Goal: Information Seeking & Learning: Learn about a topic

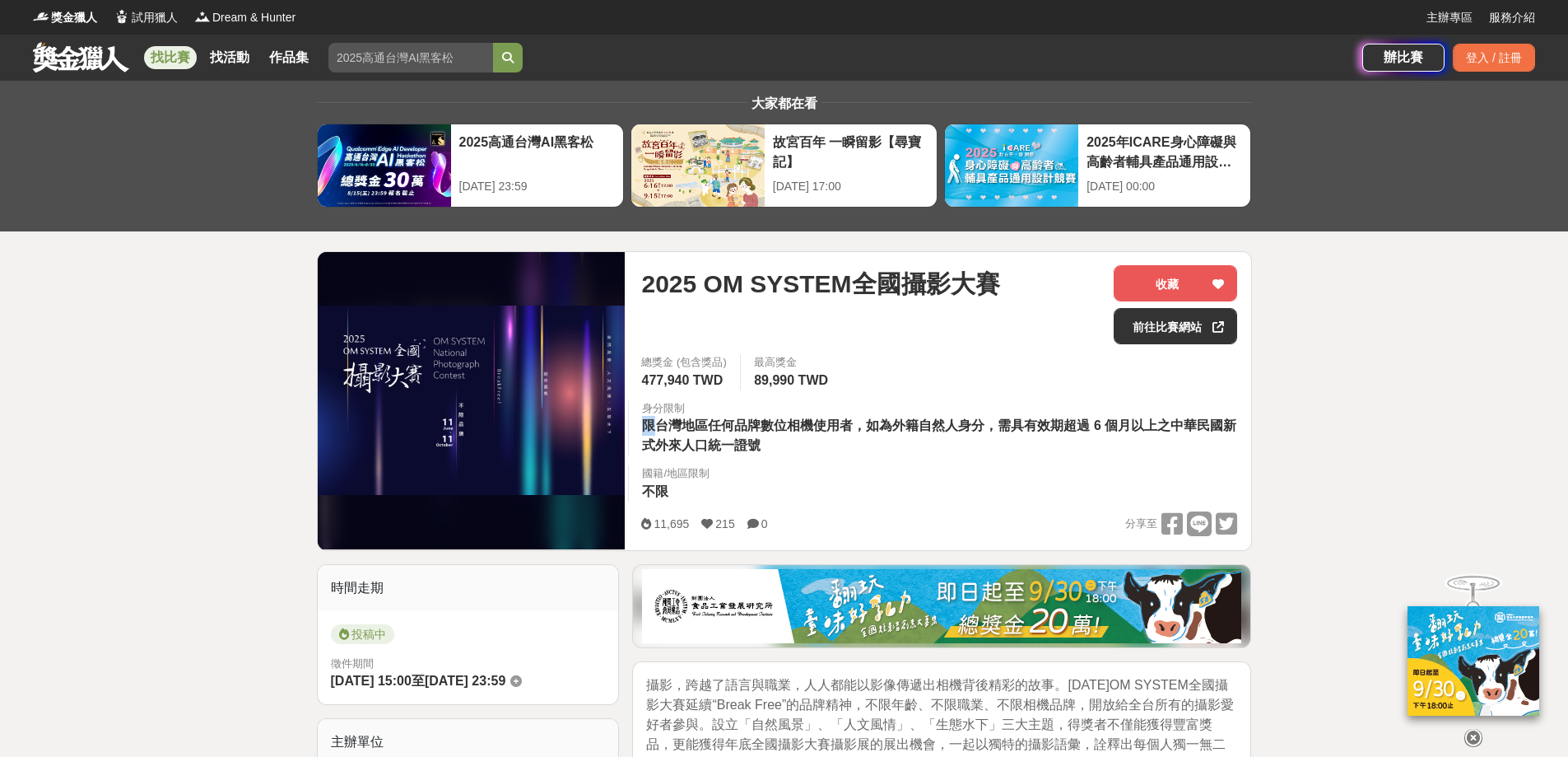
drag, startPoint x: 659, startPoint y: 423, endPoint x: 753, endPoint y: 410, distance: 94.9
click at [753, 410] on div "身分限制 限台灣地區任何品牌數位相機使用者，如為外籍自然人身分，需具有效期超過 6 個月以上之中華民國新式外來人口統一證號" at bounding box center [939, 428] width 623 height 56
drag, startPoint x: 766, startPoint y: 427, endPoint x: 793, endPoint y: 431, distance: 27.3
click at [793, 431] on span "限台灣地區任何品牌數位相機使用者，如為外籍自然人身分，需具有效期超過 6 個月以上之中華民國新式外來人口統一證號" at bounding box center [938, 435] width 594 height 34
click at [895, 427] on span "限台灣地區任何品牌數位相機使用者，如為外籍自然人身分，需具有效期超過 6 個月以上之中華民國新式外來人口統一證號" at bounding box center [938, 435] width 594 height 34
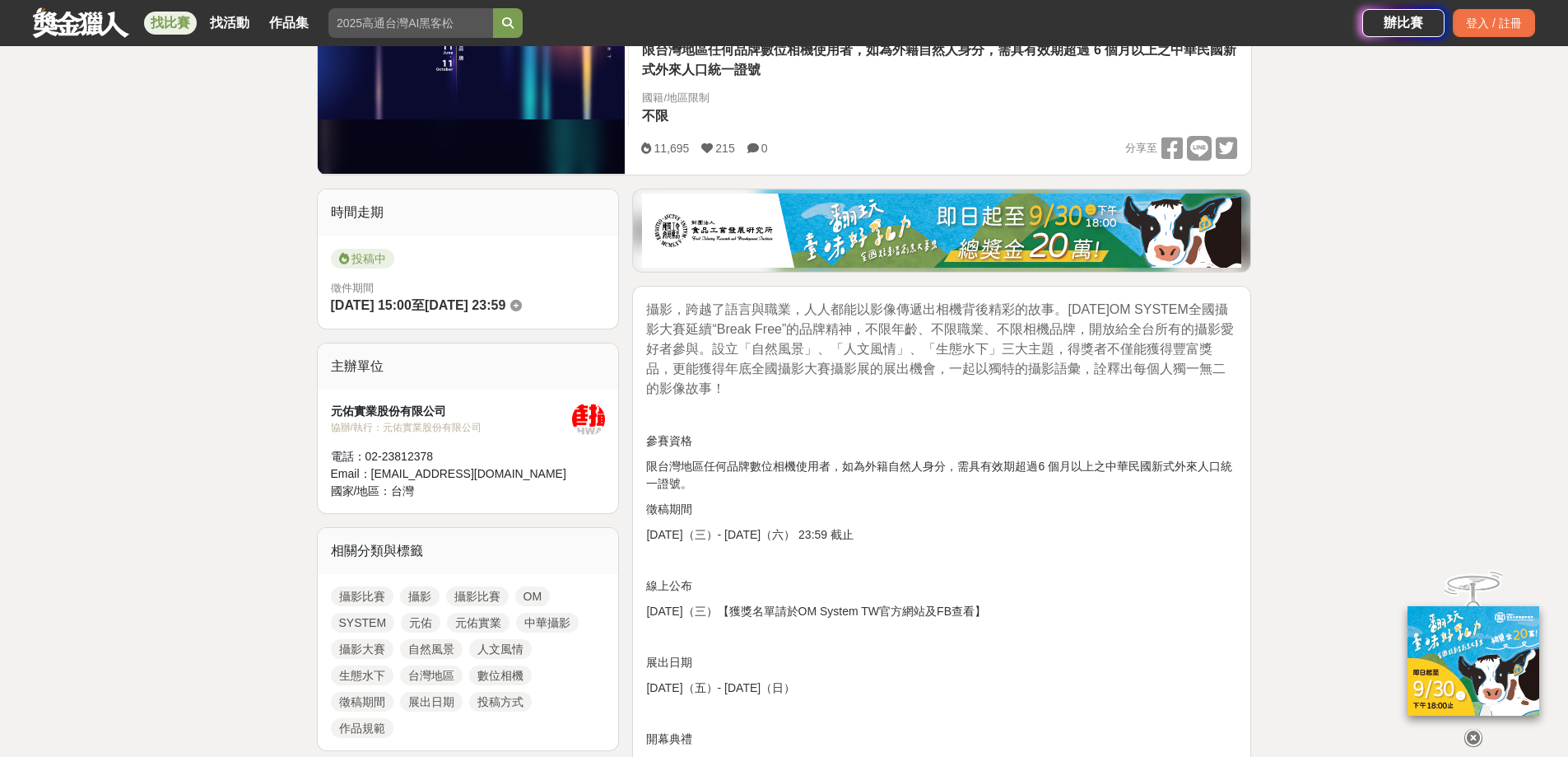
scroll to position [412, 0]
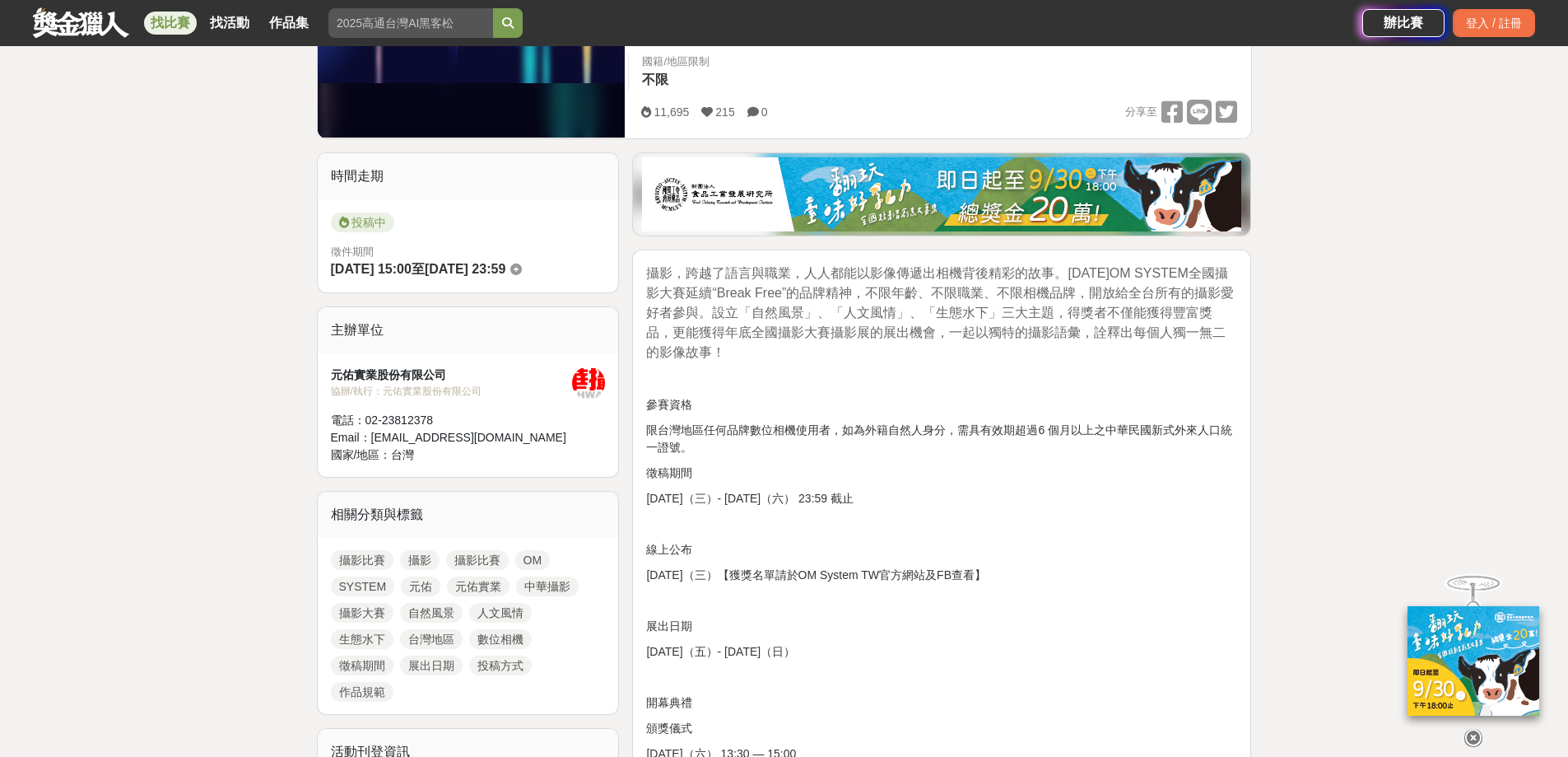
drag, startPoint x: 702, startPoint y: 273, endPoint x: 850, endPoint y: 273, distance: 148.0
click at [850, 273] on span "攝影，跨越了語言與職業，人人都能以影像傳遞出相機背後精彩的故事。2025年OM SYSTEM全國攝影大賽延續“Break Free”的品牌精神，不限年齡、不限…" at bounding box center [940, 312] width 588 height 93
drag, startPoint x: 1079, startPoint y: 292, endPoint x: 1093, endPoint y: 292, distance: 14.0
click at [1093, 292] on span "攝影，跨越了語言與職業，人人都能以影像傳遞出相機背後精彩的故事。2025年OM SYSTEM全國攝影大賽延續“Break Free”的品牌精神，不限年齡、不限…" at bounding box center [940, 312] width 588 height 93
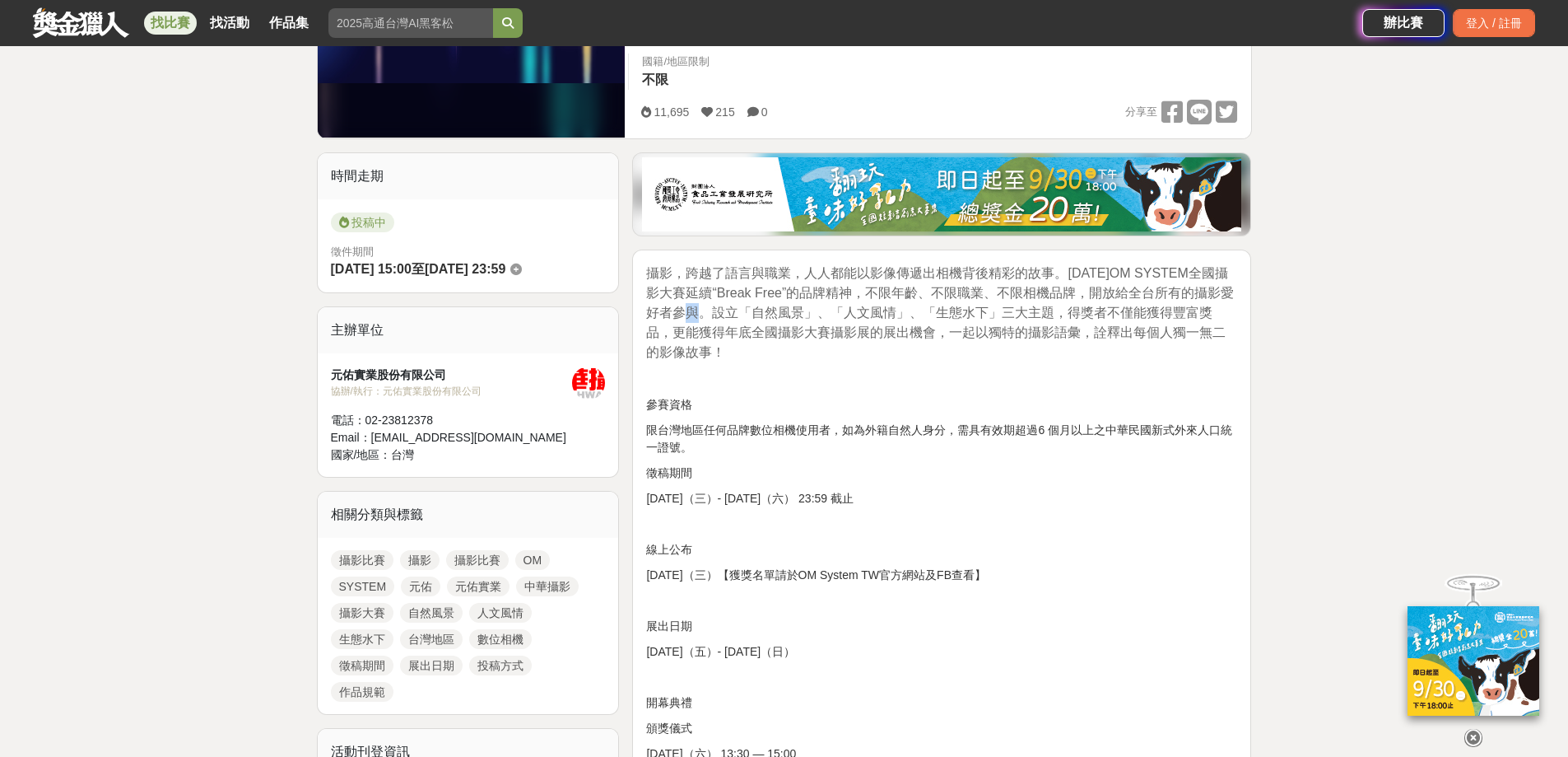
drag, startPoint x: 712, startPoint y: 312, endPoint x: 725, endPoint y: 315, distance: 13.3
click at [725, 315] on span "攝影，跨越了語言與職業，人人都能以影像傳遞出相機背後精彩的故事。2025年OM SYSTEM全國攝影大賽延續“Break Free”的品牌精神，不限年齡、不限…" at bounding box center [940, 312] width 588 height 93
click at [748, 332] on span "攝影，跨越了語言與職業，人人都能以影像傳遞出相機背後精彩的故事。2025年OM SYSTEM全國攝影大賽延續“Break Free”的品牌精神，不限年齡、不限…" at bounding box center [940, 312] width 588 height 93
drag, startPoint x: 709, startPoint y: 317, endPoint x: 724, endPoint y: 316, distance: 15.0
click at [724, 316] on span "攝影，跨越了語言與職業，人人都能以影像傳遞出相機背後精彩的故事。2025年OM SYSTEM全國攝影大賽延續“Break Free”的品牌精神，不限年齡、不限…" at bounding box center [940, 312] width 588 height 93
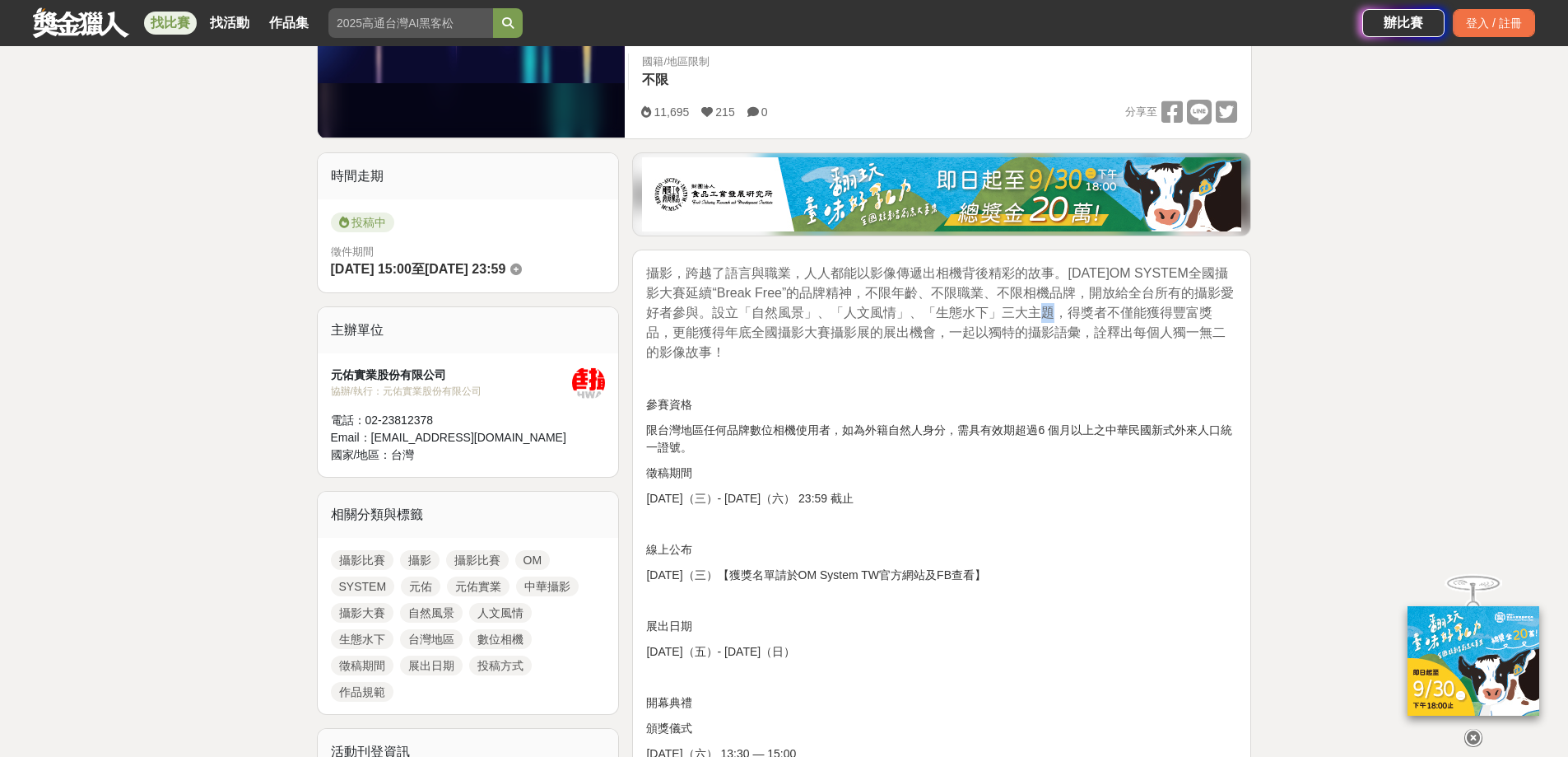
drag, startPoint x: 1042, startPoint y: 308, endPoint x: 1053, endPoint y: 316, distance: 13.6
click at [1053, 316] on span "攝影，跨越了語言與職業，人人都能以影像傳遞出相機背後精彩的故事。2025年OM SYSTEM全國攝影大賽延續“Break Free”的品牌精神，不限年齡、不限…" at bounding box center [940, 312] width 588 height 93
click at [695, 352] on span "攝影，跨越了語言與職業，人人都能以影像傳遞出相機背後精彩的故事。2025年OM SYSTEM全國攝影大賽延續“Break Free”的品牌精神，不限年齡、不限…" at bounding box center [940, 312] width 588 height 93
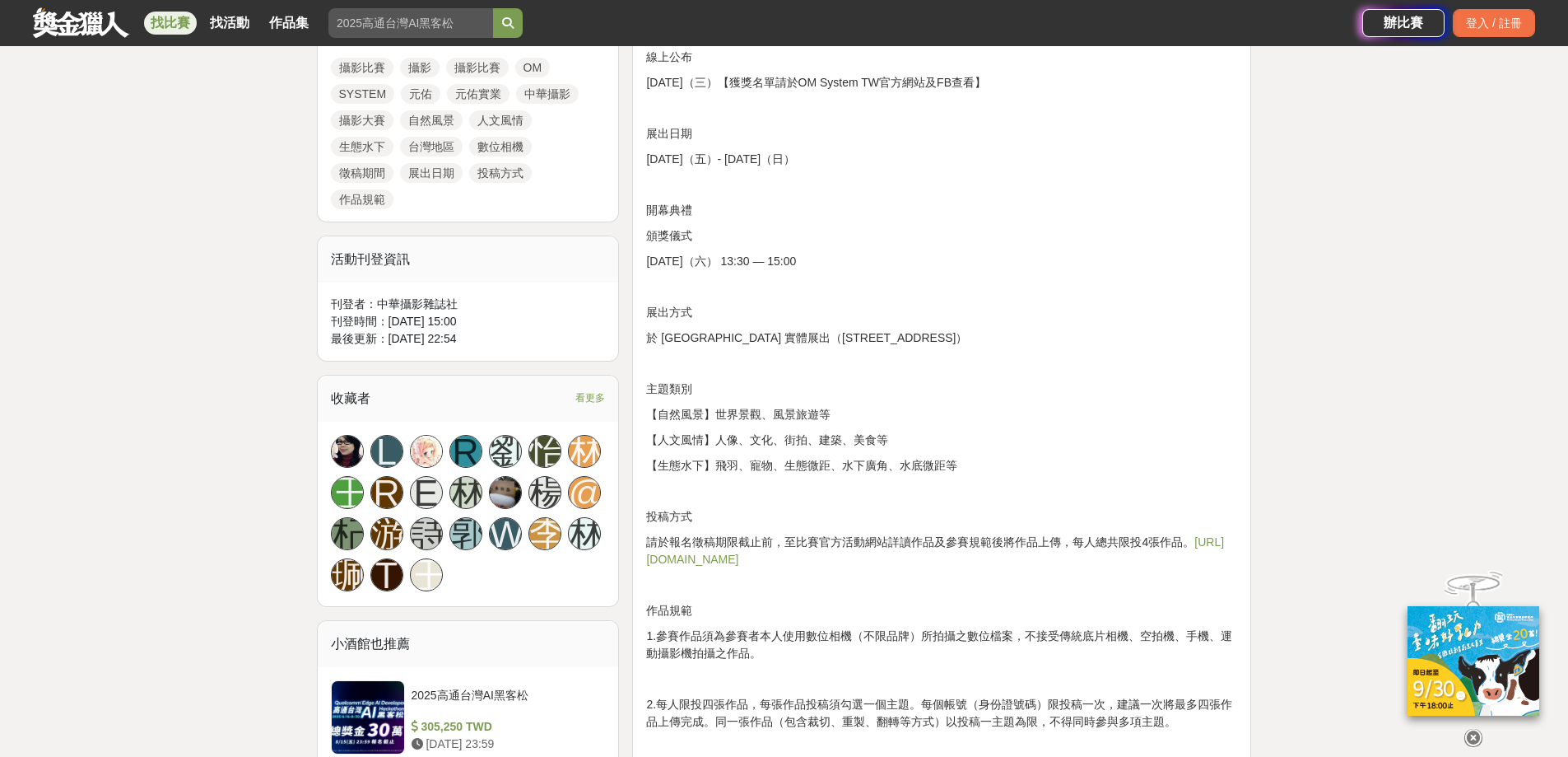
scroll to position [906, 0]
drag, startPoint x: 714, startPoint y: 419, endPoint x: 821, endPoint y: 410, distance: 107.4
click at [821, 410] on p "【自然風景】世界景觀、風景旅遊等" at bounding box center [942, 413] width 591 height 17
drag, startPoint x: 957, startPoint y: 492, endPoint x: 931, endPoint y: 490, distance: 26.1
click at [957, 492] on p at bounding box center [942, 490] width 591 height 17
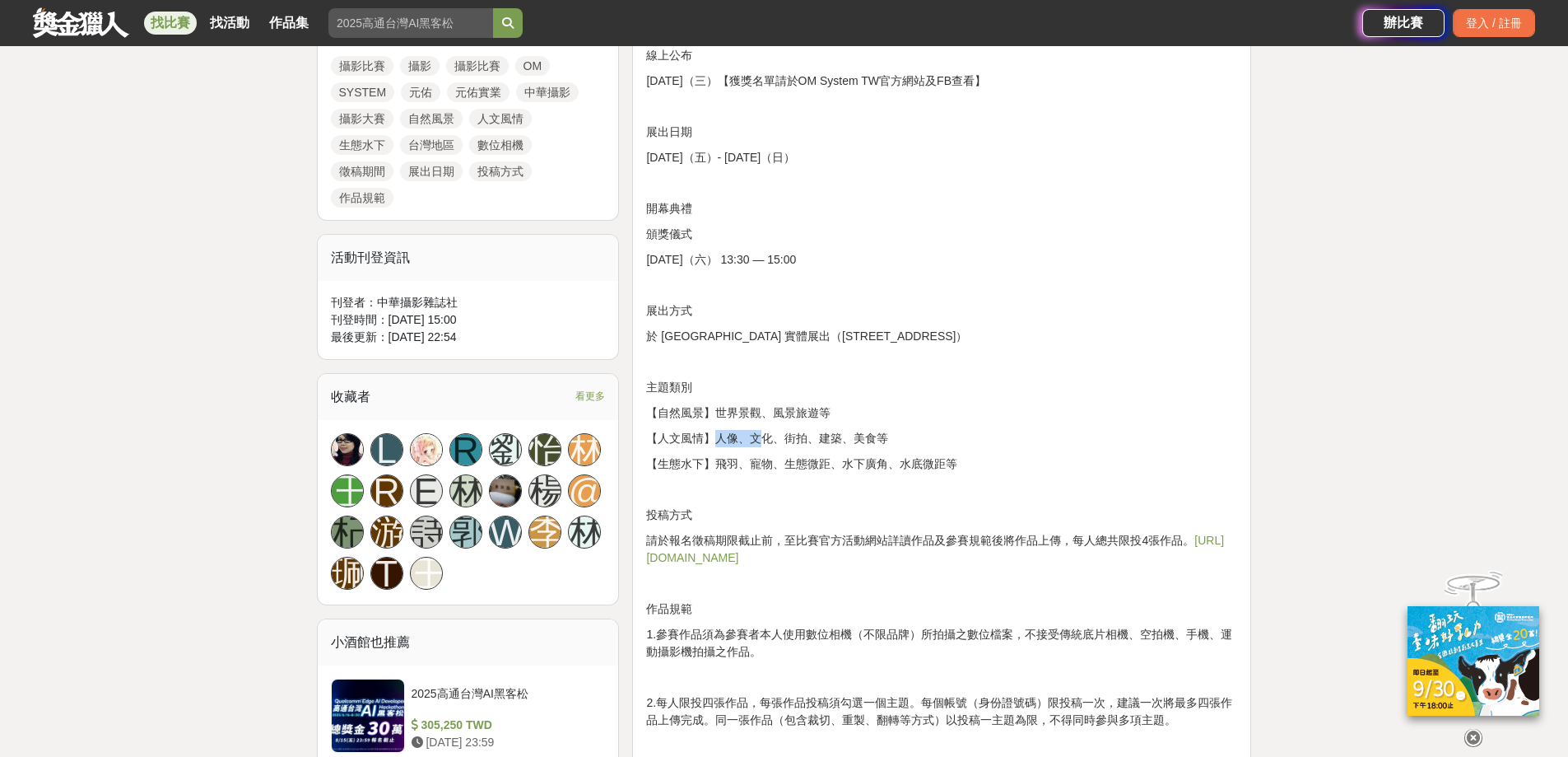
drag, startPoint x: 713, startPoint y: 436, endPoint x: 766, endPoint y: 439, distance: 53.1
click at [766, 439] on p "【人文風情】人像、文化、街拍、建築、美食等" at bounding box center [942, 439] width 591 height 17
click at [790, 468] on p "【生態水下】飛羽、寵物、生態微距、水下廣角、水底微距等" at bounding box center [942, 464] width 591 height 17
drag, startPoint x: 875, startPoint y: 437, endPoint x: 716, endPoint y: 435, distance: 159.0
click at [716, 435] on p "【人文風情】人像、文化、街拍、建築、美食等" at bounding box center [942, 439] width 591 height 17
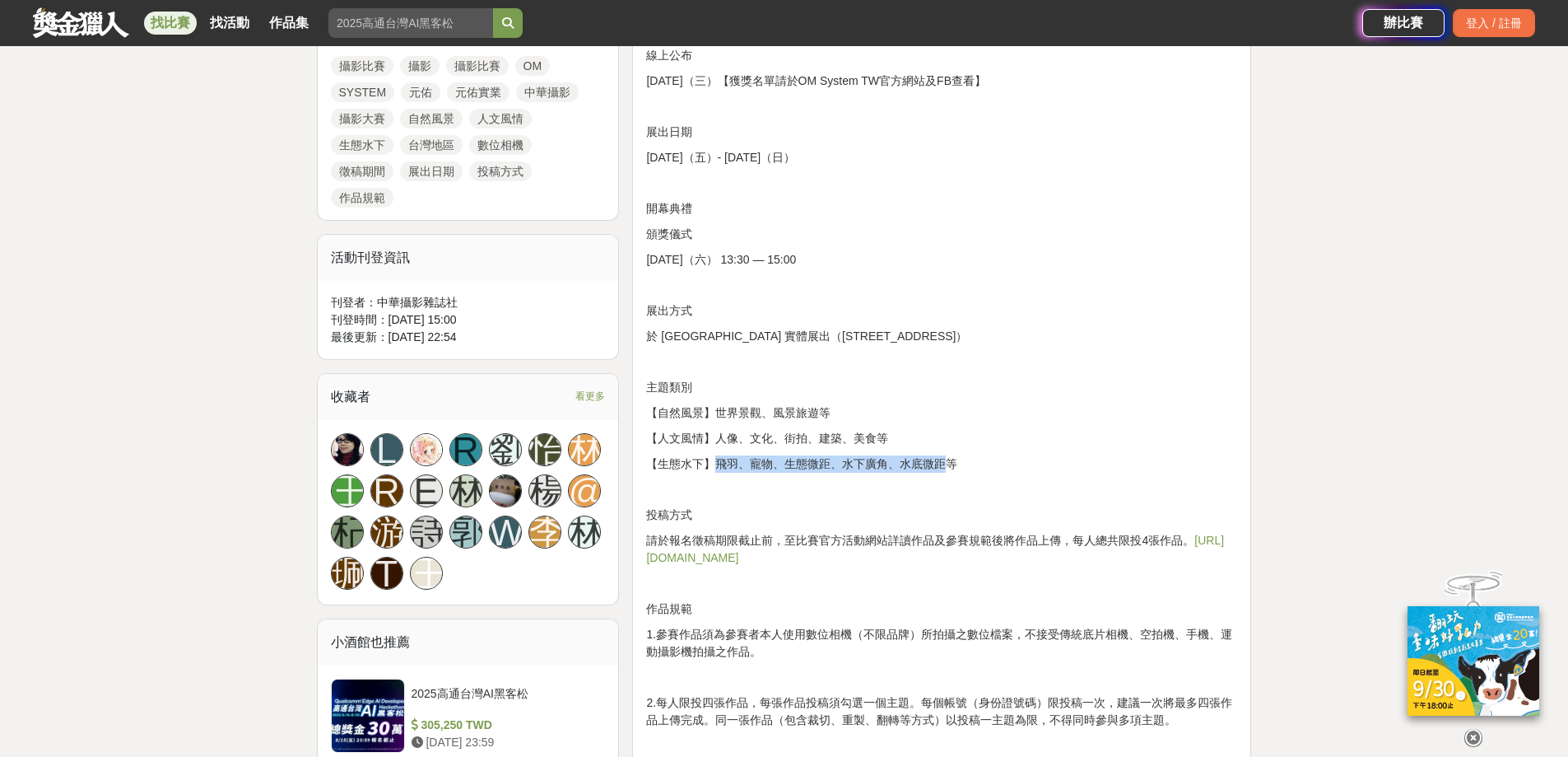
drag, startPoint x: 719, startPoint y: 466, endPoint x: 944, endPoint y: 464, distance: 225.0
click at [944, 464] on p "【生態水下】飛羽、寵物、生態微距、水下廣角、水底微距等" at bounding box center [942, 464] width 591 height 17
drag, startPoint x: 966, startPoint y: 466, endPoint x: 946, endPoint y: 464, distance: 20.1
click at [946, 464] on p "【生態水下】飛羽、寵物、生態微距、水下廣角、水底微距等" at bounding box center [942, 464] width 591 height 17
click at [822, 497] on p at bounding box center [942, 490] width 591 height 17
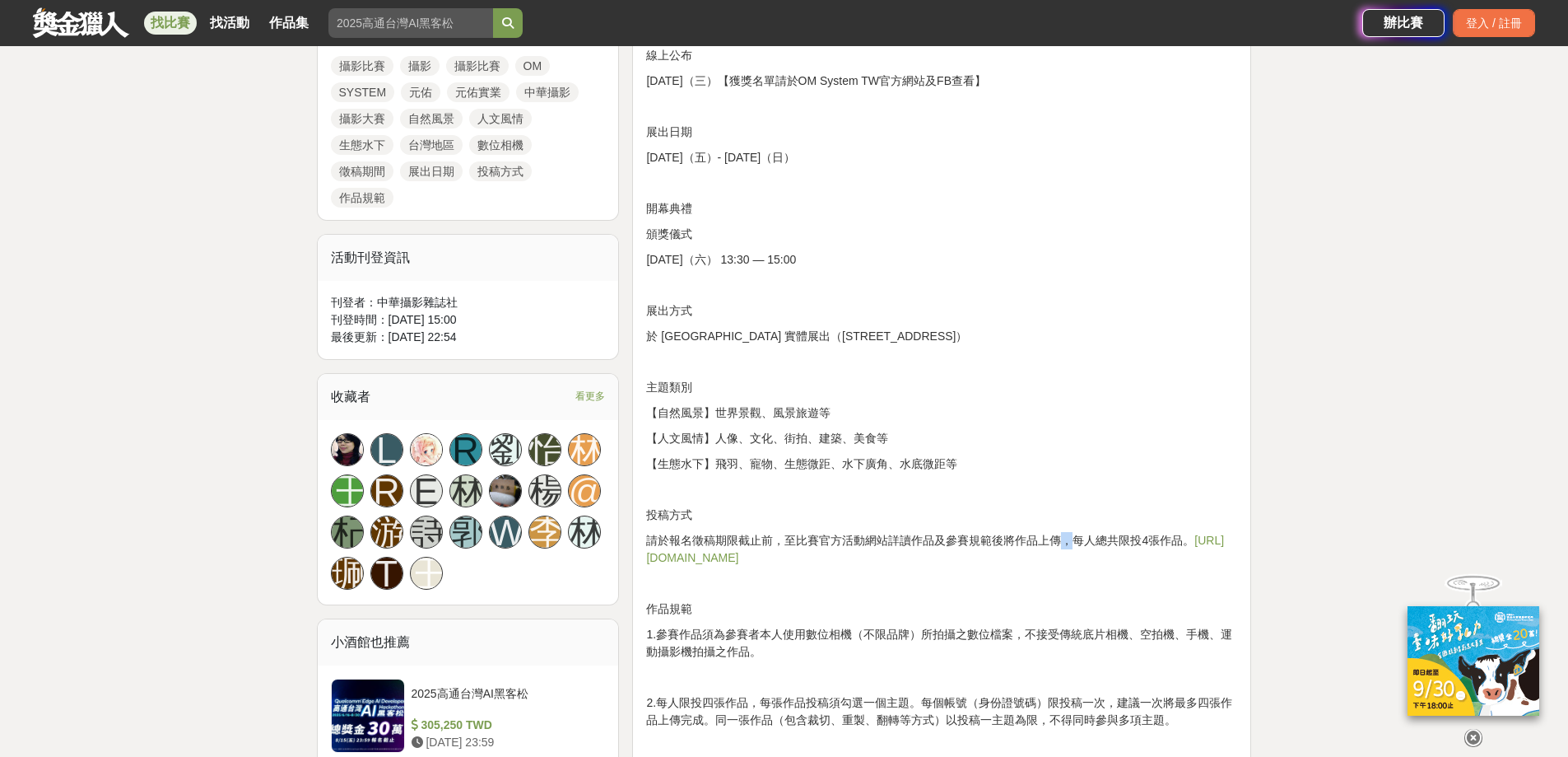
click at [1064, 540] on p "請於報名徵稿期限截止前，至比賽官方活動網站詳讀作品及參賽規範後將作品上傳，每人總共限投4張作品。 https://omsystemtwonpc.yuanyu.…" at bounding box center [942, 549] width 591 height 35
click at [1001, 533] on p "請於報名徵稿期限截止前，至比賽官方活動網站詳讀作品及參賽規範後將作品上傳，每人總共限投4張作品。 https://omsystemtwonpc.yuanyu.…" at bounding box center [942, 549] width 591 height 35
click at [1004, 536] on p "請於報名徵稿期限截止前，至比賽官方活動網站詳讀作品及參賽規範後將作品上傳，每人總共限投4張作品。 https://omsystemtwonpc.yuanyu.…" at bounding box center [942, 549] width 591 height 35
click at [797, 562] on link "https://omsystemtwonpc.yuanyu.tw" at bounding box center [935, 548] width 577 height 30
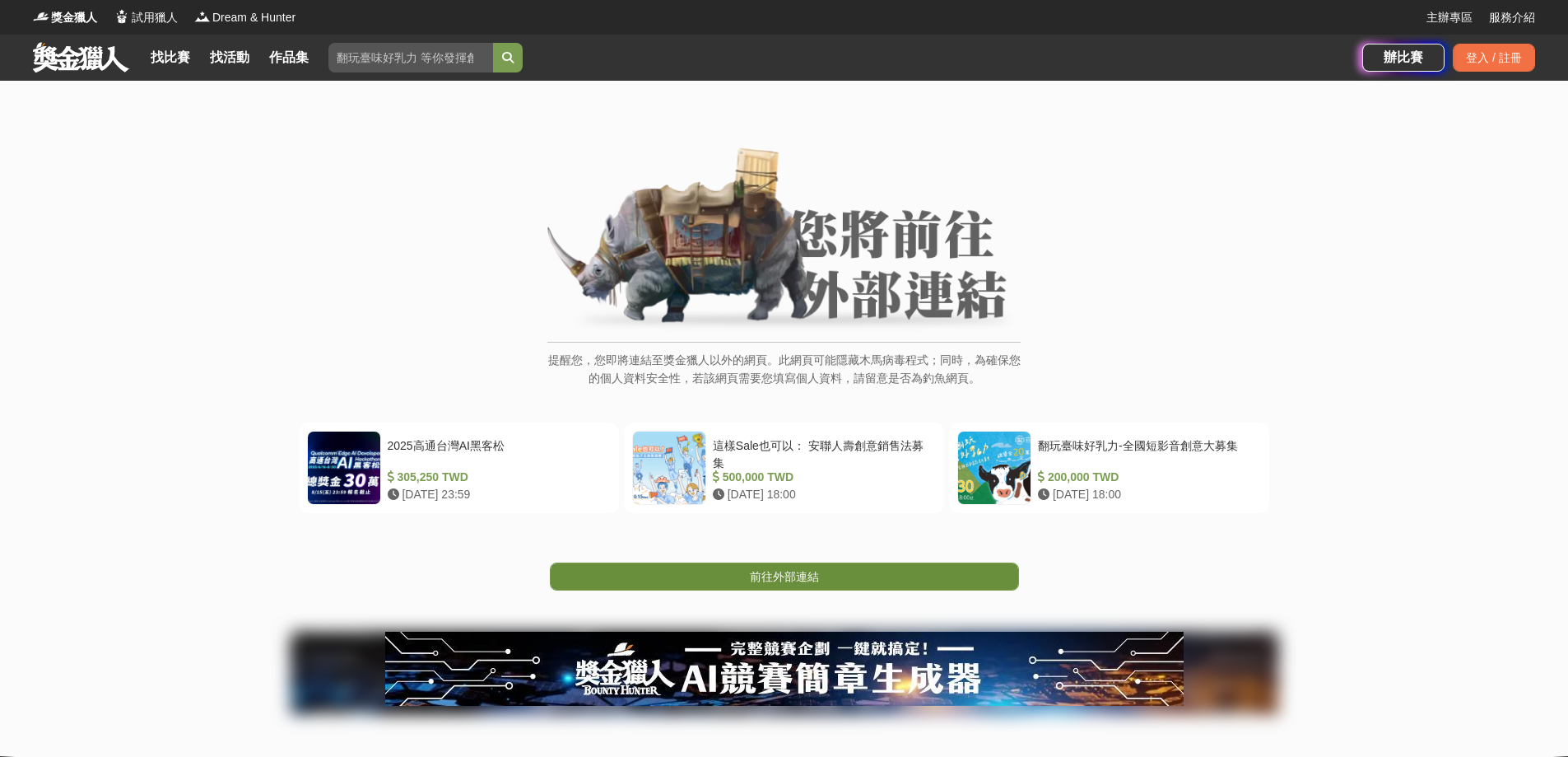
click at [773, 563] on link "前往外部連結" at bounding box center [784, 576] width 470 height 28
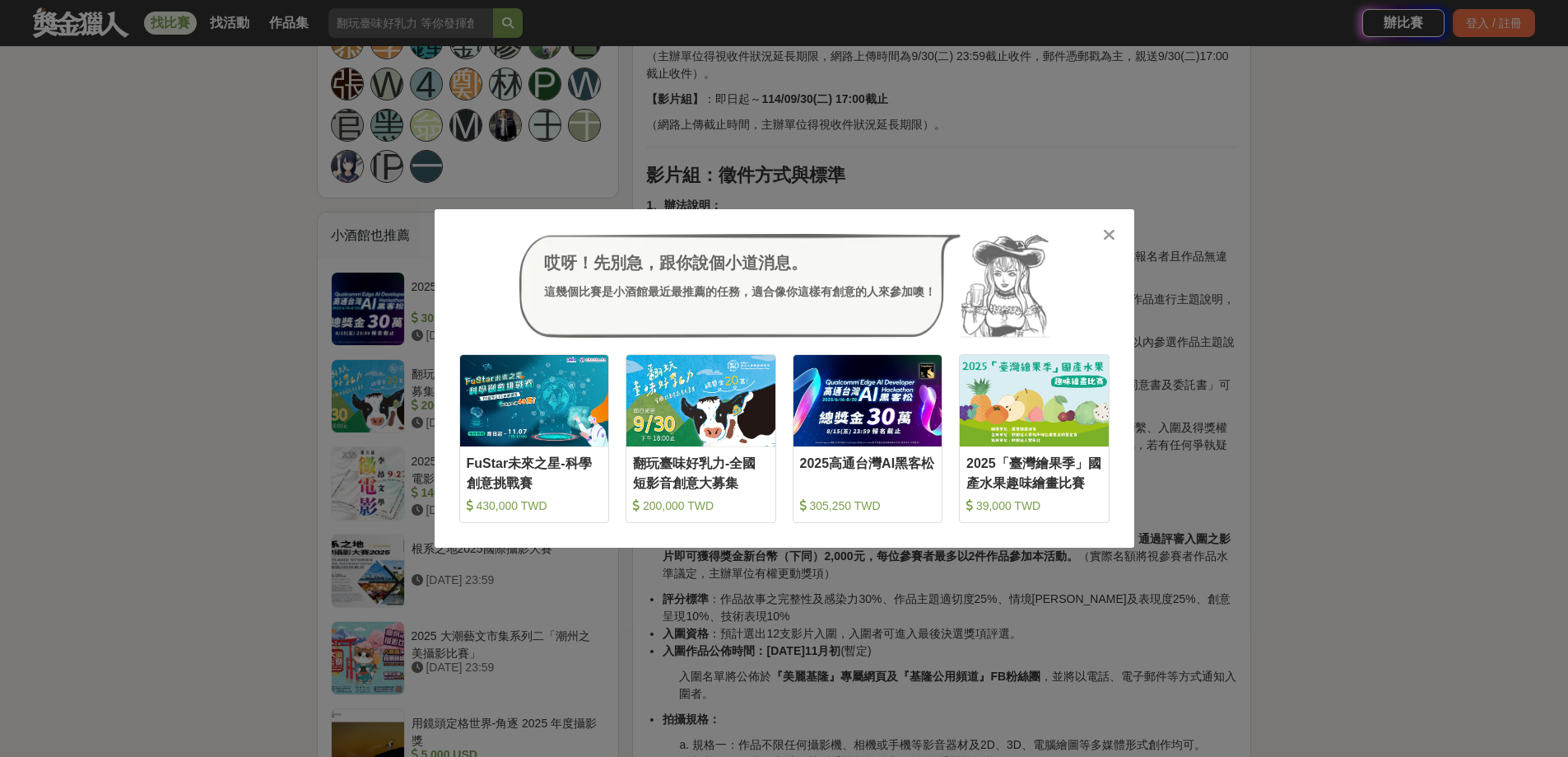
click at [1106, 231] on icon at bounding box center [1109, 234] width 12 height 17
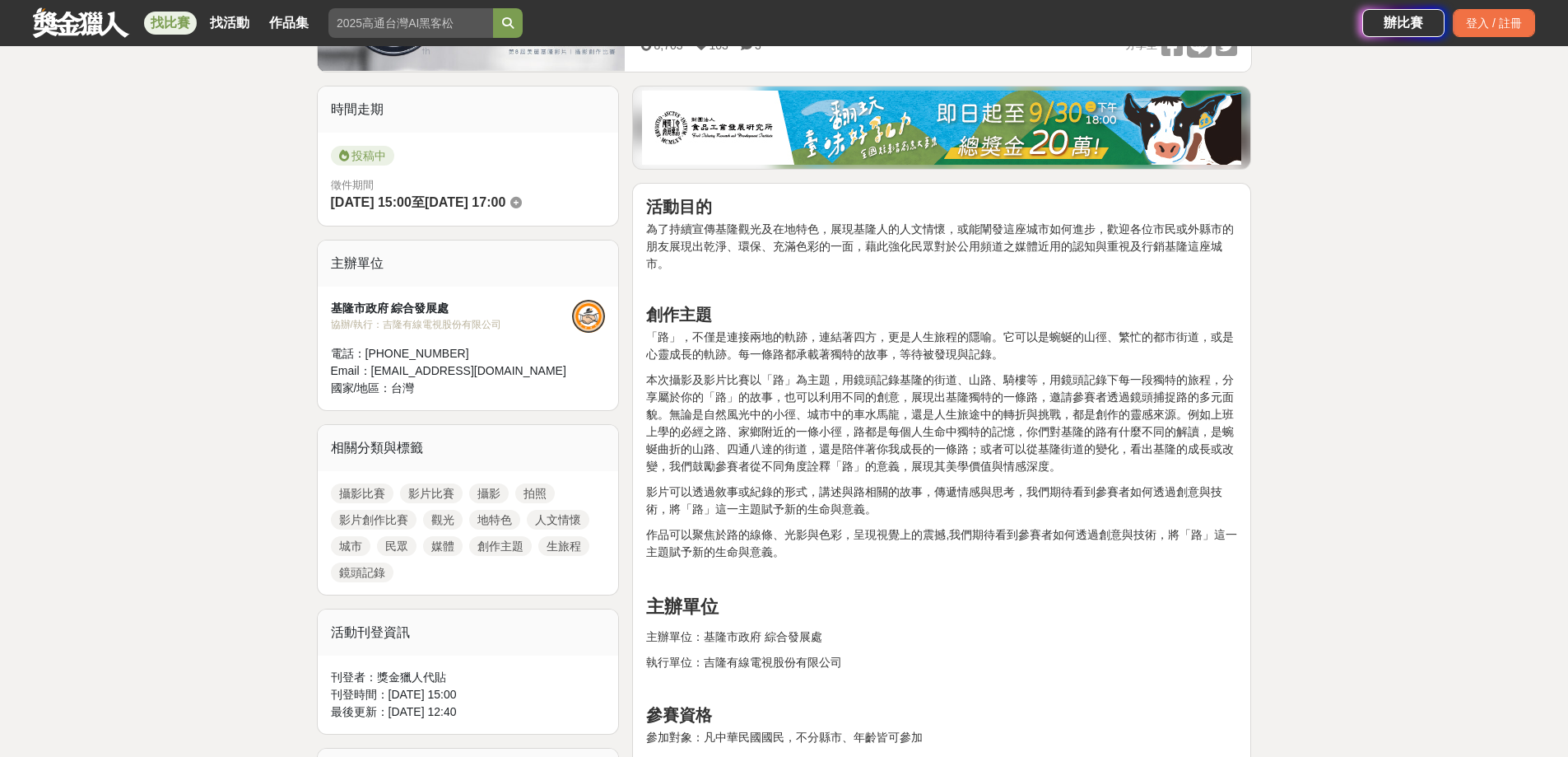
scroll to position [494, 0]
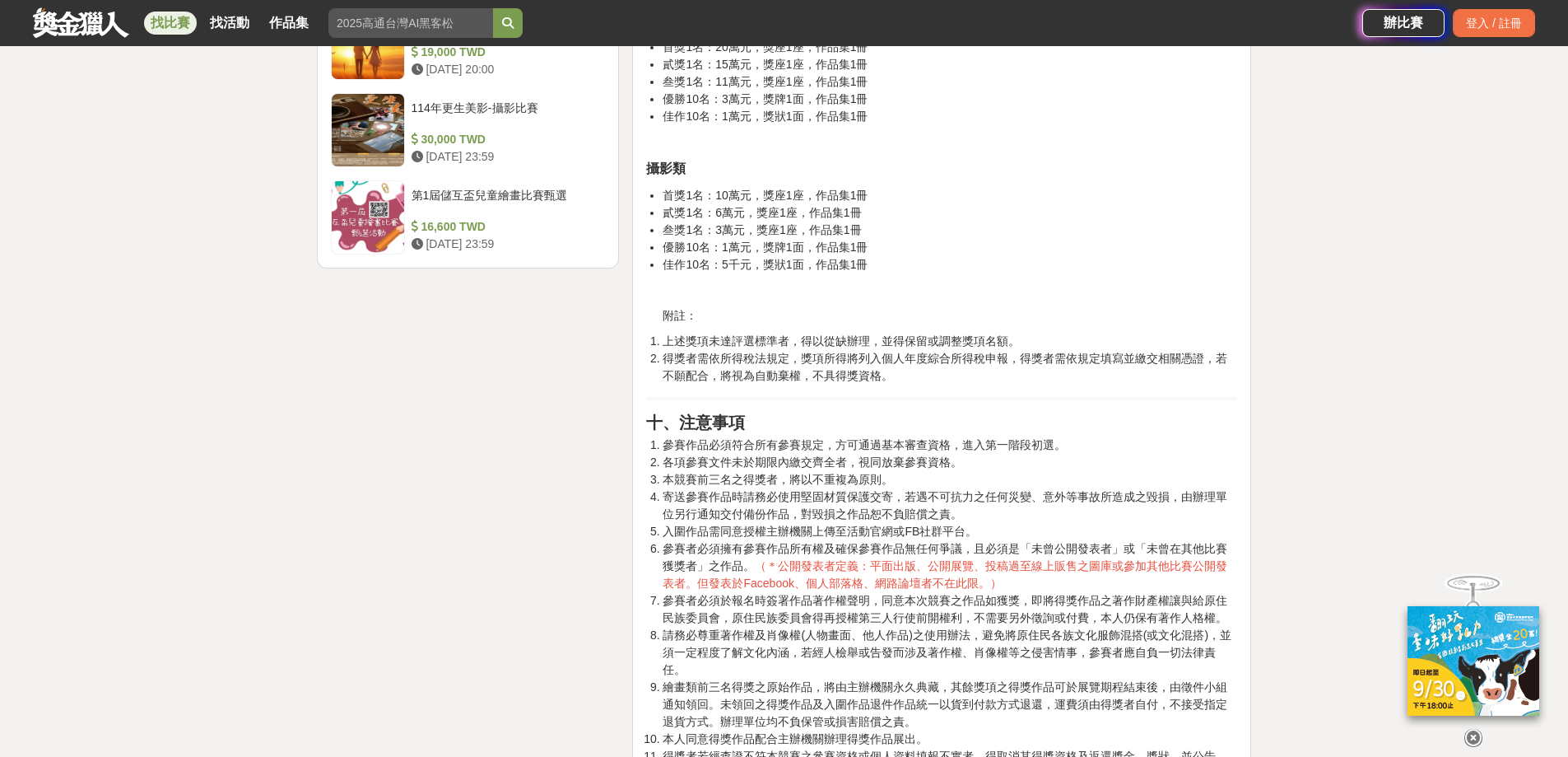
scroll to position [2636, 0]
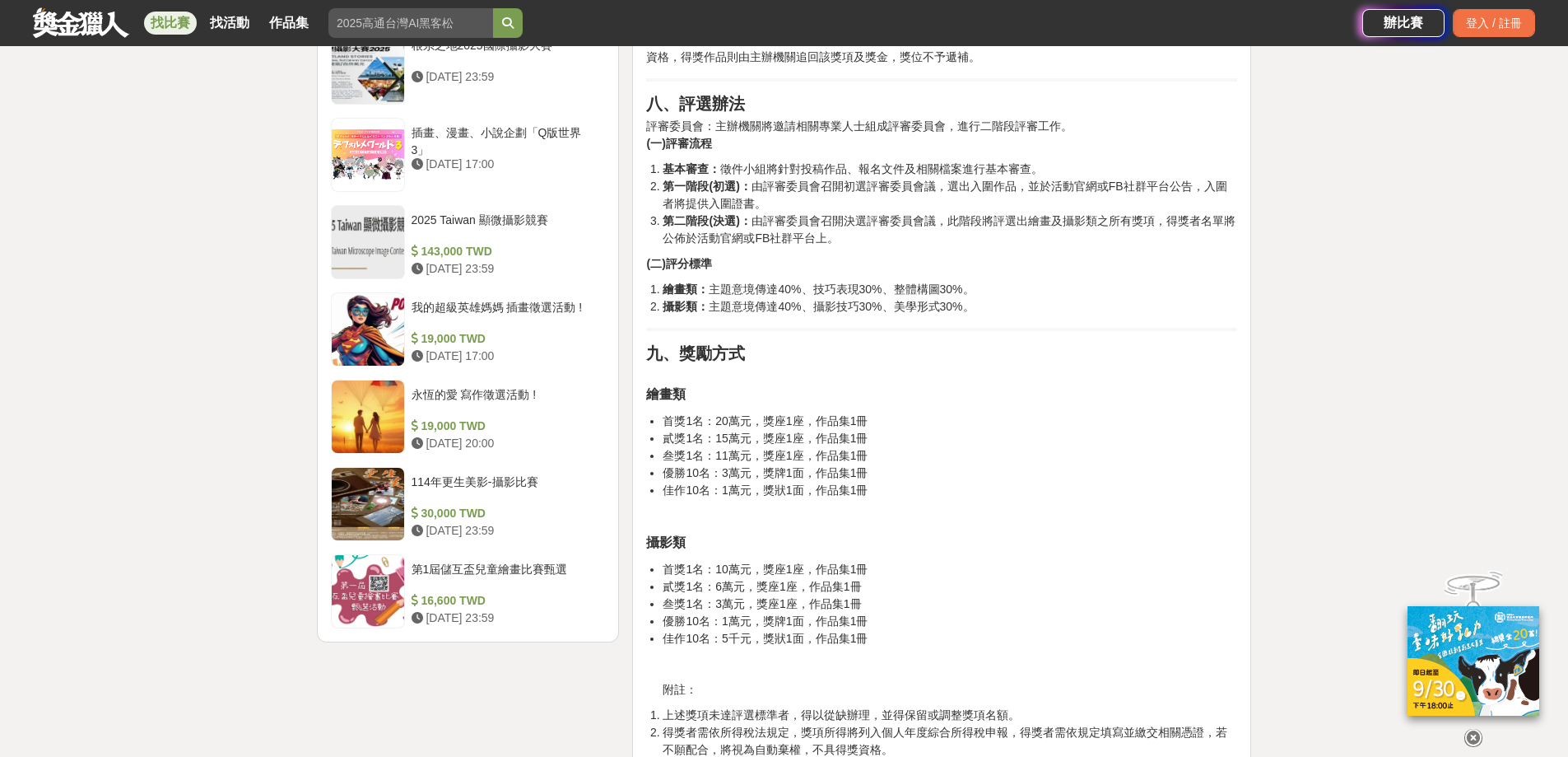
scroll to position [2224, 0]
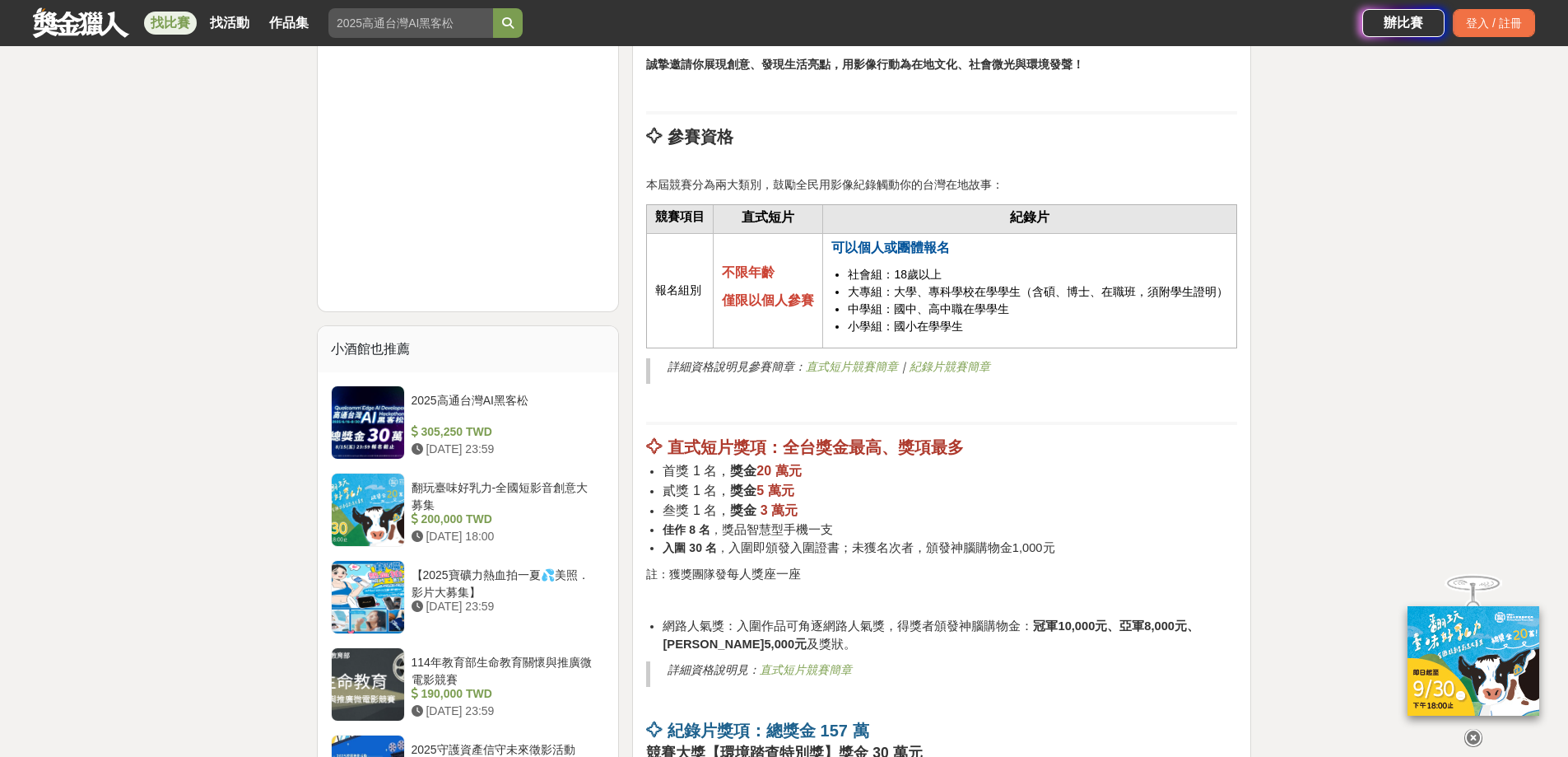
scroll to position [1977, 0]
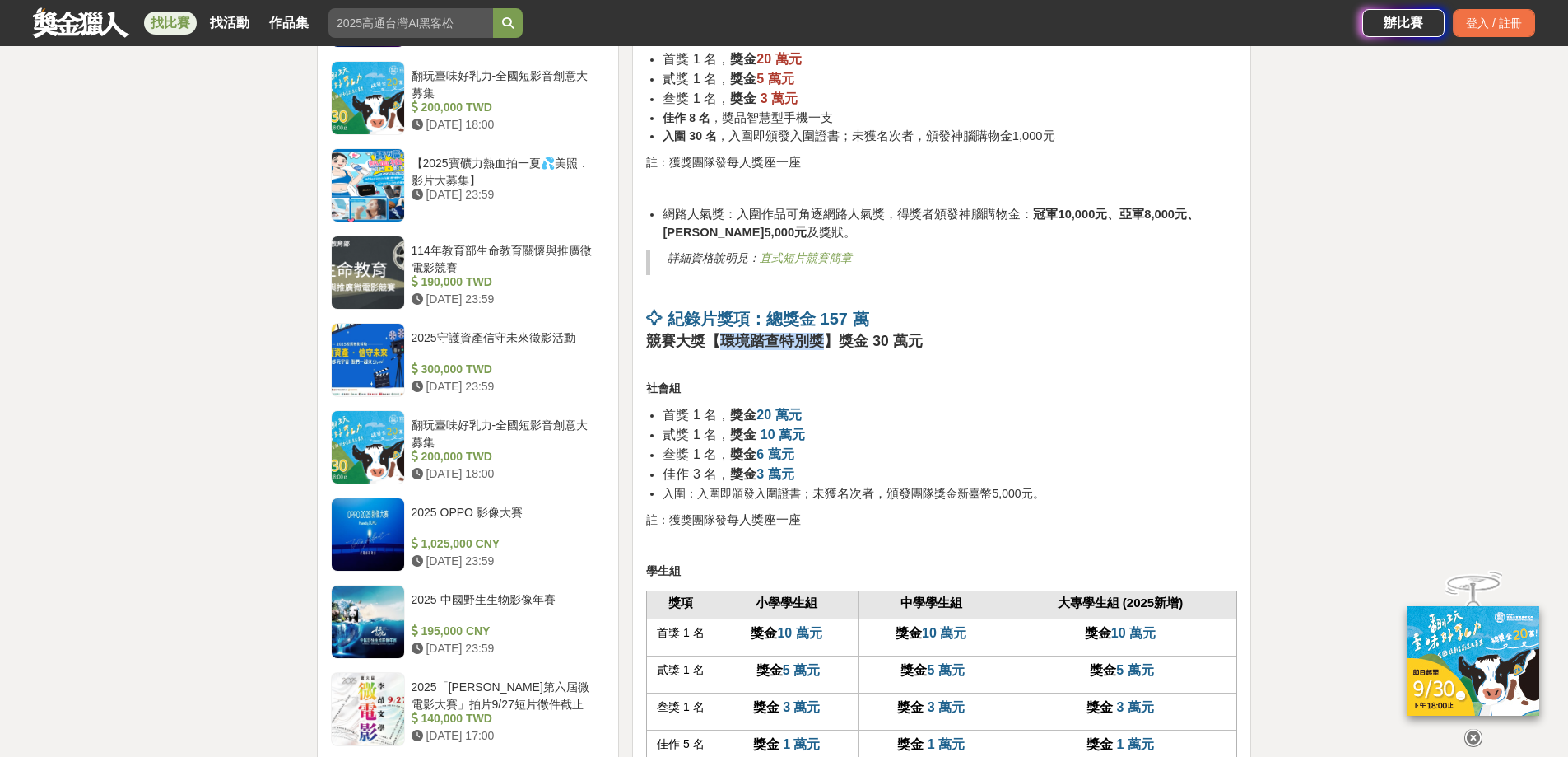
drag, startPoint x: 728, startPoint y: 335, endPoint x: 820, endPoint y: 338, distance: 92.0
click at [820, 338] on strong "競賽大獎【環境踏查特別獎】獎金 30 萬元" at bounding box center [784, 340] width 276 height 17
click at [904, 430] on li "貳獎 1 名， 獎金 10 萬元" at bounding box center [950, 434] width 575 height 20
drag, startPoint x: 715, startPoint y: 340, endPoint x: 807, endPoint y: 339, distance: 92.0
click at [807, 339] on strong "競賽大獎【環境踏查特別獎】獎金 30 萬元" at bounding box center [784, 340] width 276 height 17
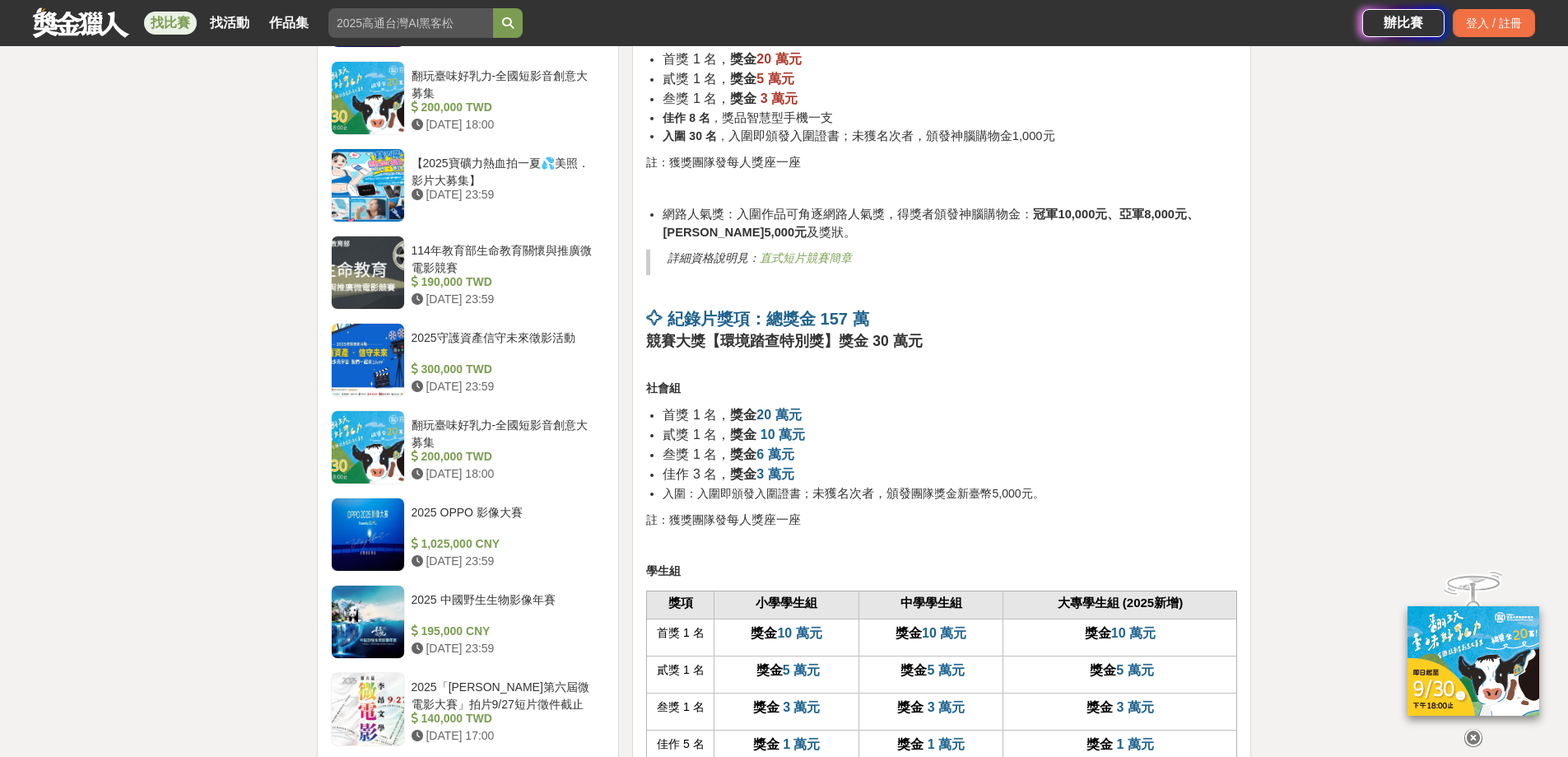
click at [926, 405] on li "首獎 1 名， 獎金 20 萬元" at bounding box center [950, 415] width 575 height 20
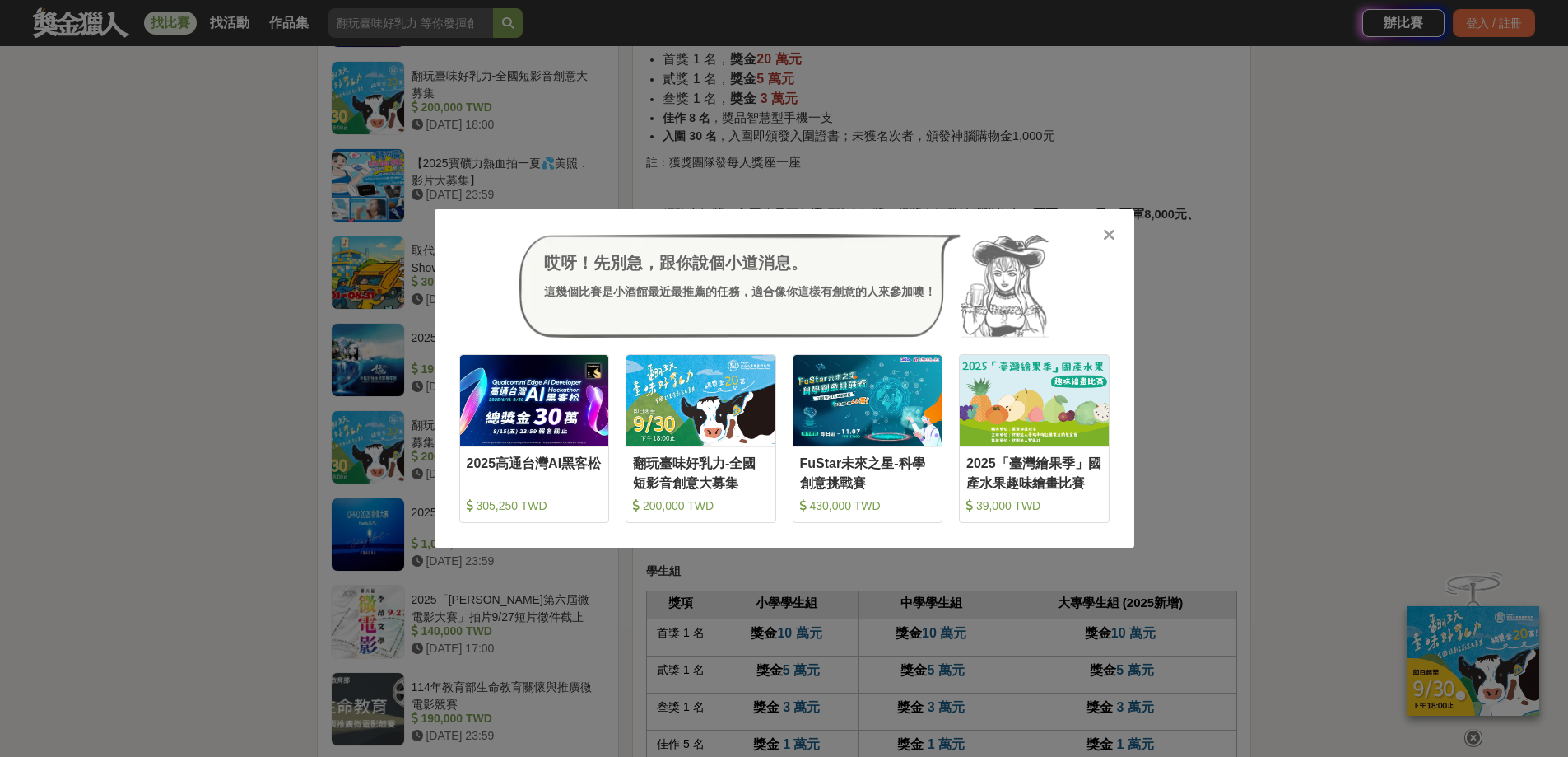
click at [1101, 224] on div "哎呀！先別急，跟你說個小道消息。 這幾個比賽是小酒館最近最推薦的任務，適合像你這樣有創意的人來參加噢！ 收藏 2025高通台灣AI黑客松 305,250 TW…" at bounding box center [784, 378] width 700 height 338
click at [1107, 234] on icon at bounding box center [1109, 234] width 12 height 17
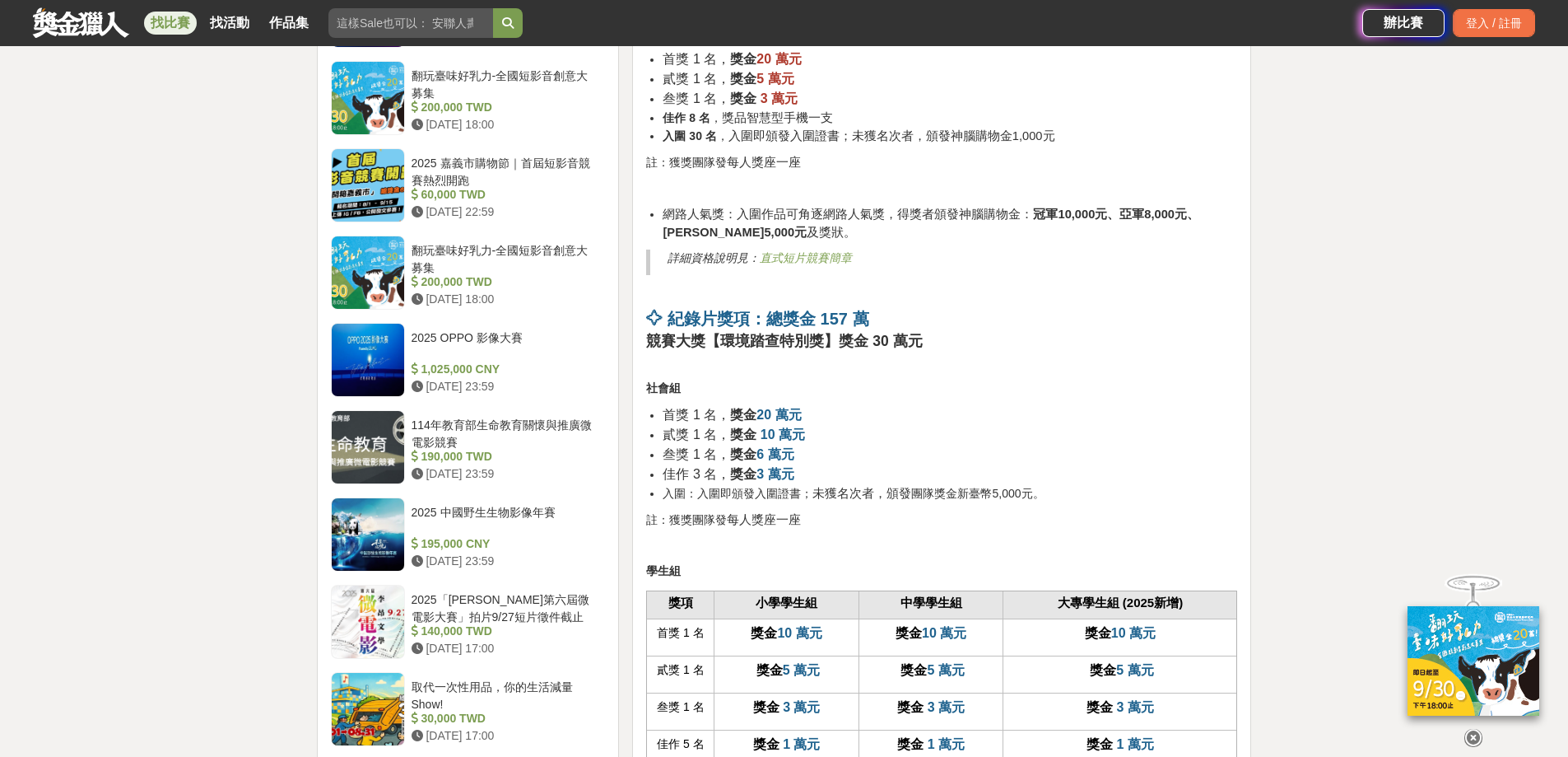
drag, startPoint x: 1319, startPoint y: 296, endPoint x: 1267, endPoint y: 262, distance: 62.1
